Goal: Navigation & Orientation: Find specific page/section

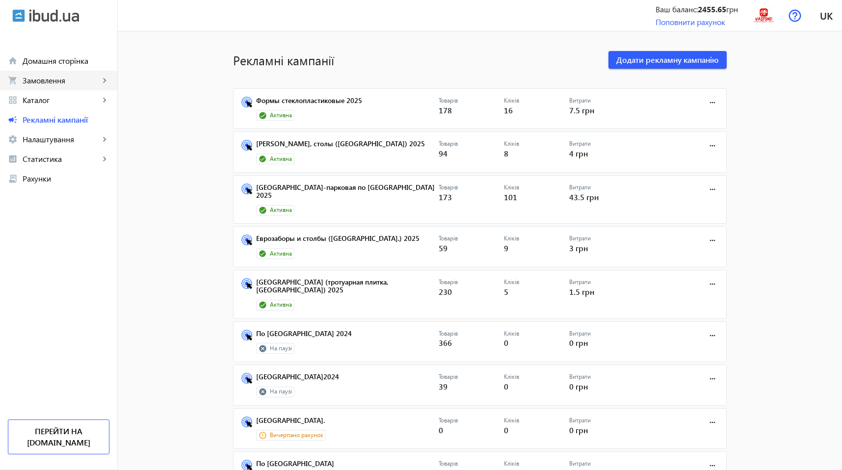
click at [48, 74] on link "shopping_cart Замовлення keyboard_arrow_right" at bounding box center [58, 81] width 117 height 20
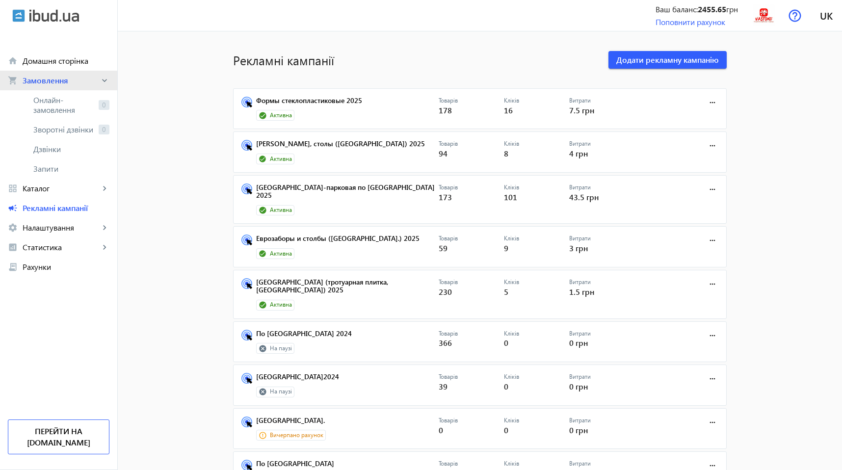
click at [48, 74] on link "shopping_cart Замовлення keyboard_arrow_right" at bounding box center [58, 81] width 117 height 20
